Goal: Find specific page/section

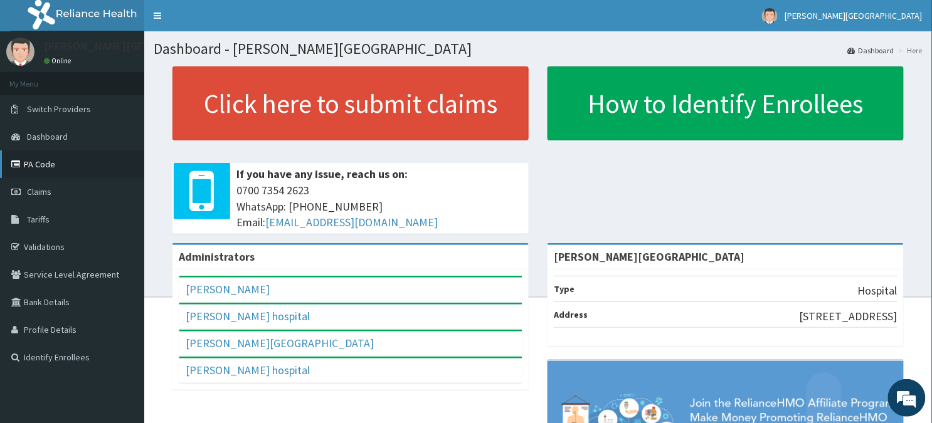
click at [32, 164] on link "PA Code" at bounding box center [72, 165] width 144 height 28
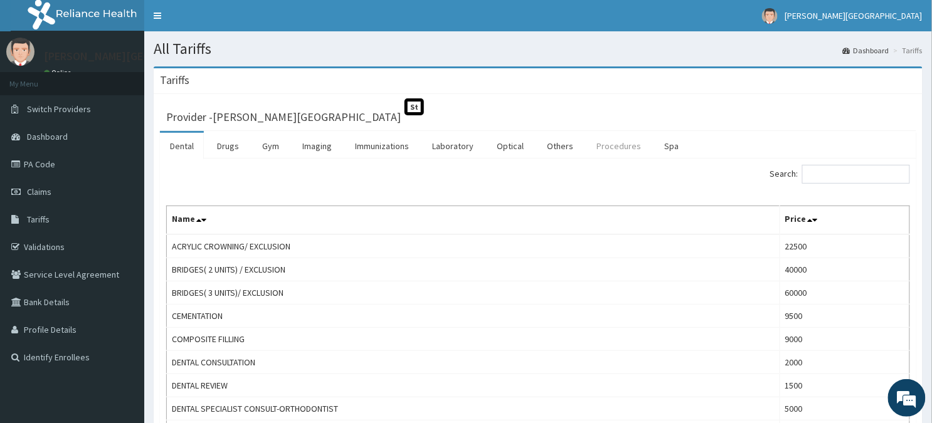
click at [604, 146] on link "Procedures" at bounding box center [619, 146] width 65 height 26
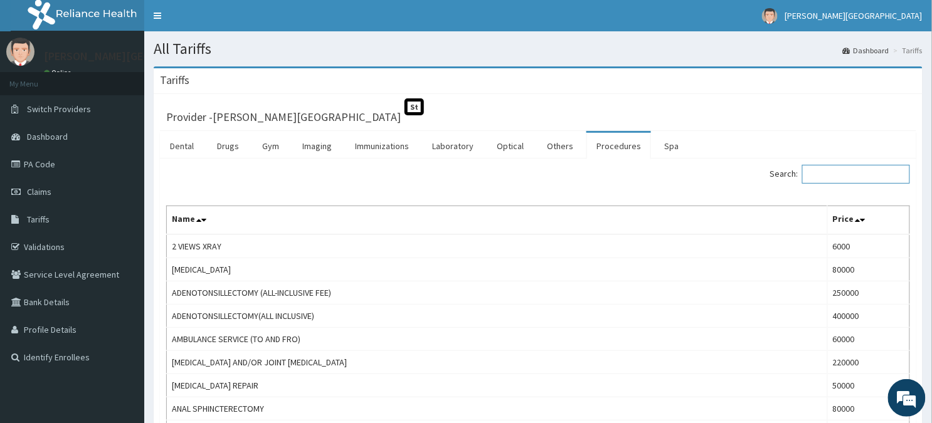
click at [828, 176] on input "Search:" at bounding box center [856, 174] width 108 height 19
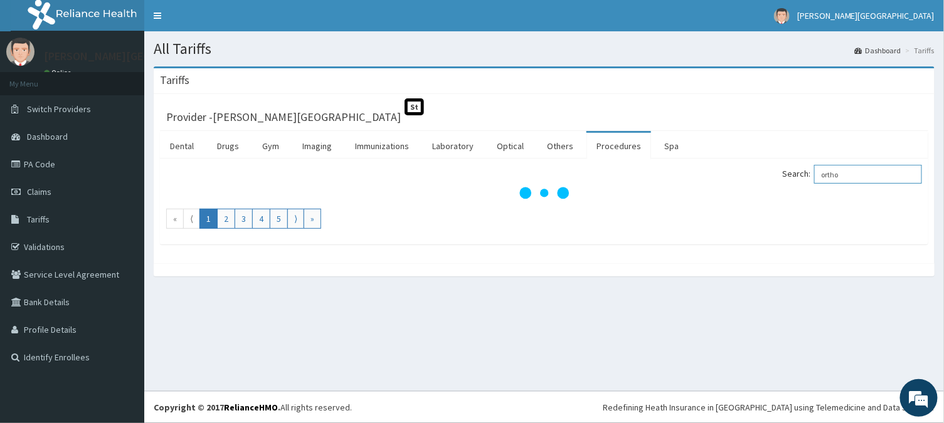
type input "ortho"
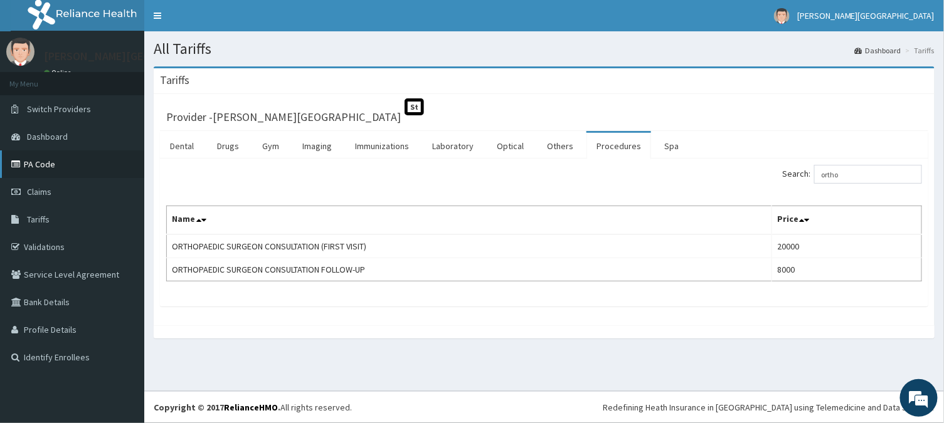
click at [21, 160] on icon at bounding box center [17, 164] width 13 height 9
